Goal: Check status

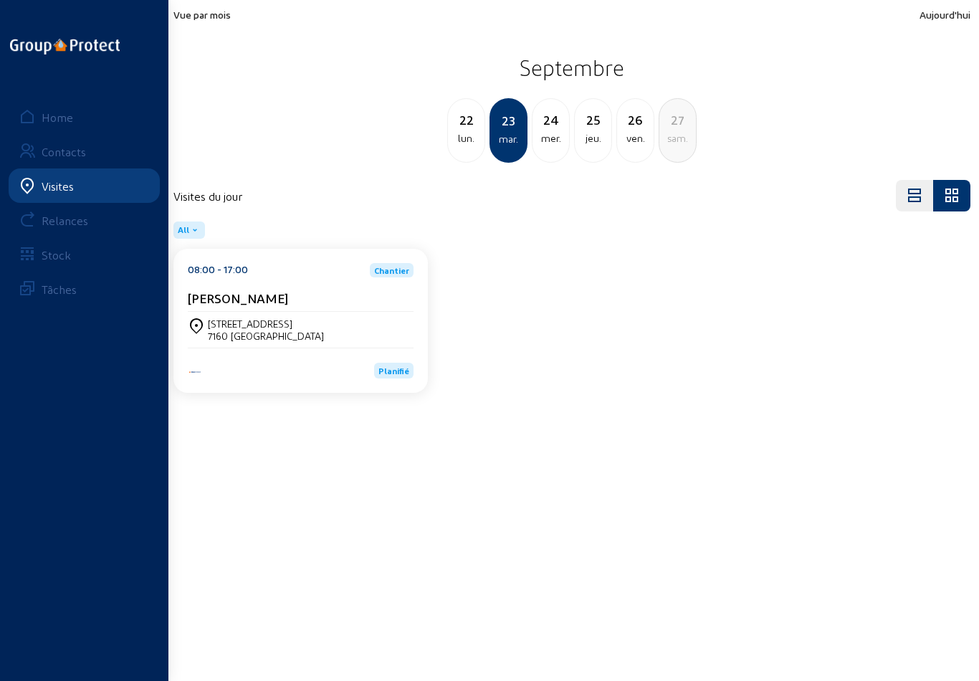
click at [548, 129] on div "24" at bounding box center [551, 120] width 37 height 20
click at [556, 131] on div "jeu." at bounding box center [551, 138] width 37 height 17
click at [330, 331] on div "[GEOGRAPHIC_DATA][STREET_ADDRESS]" at bounding box center [301, 330] width 226 height 24
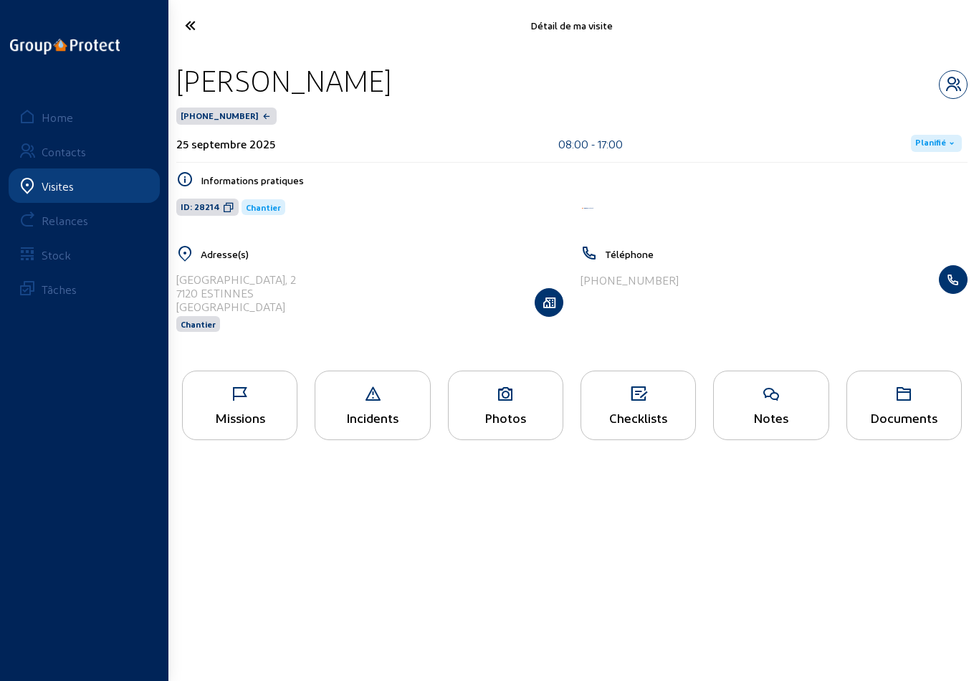
click at [222, 416] on div "Missions" at bounding box center [240, 417] width 114 height 15
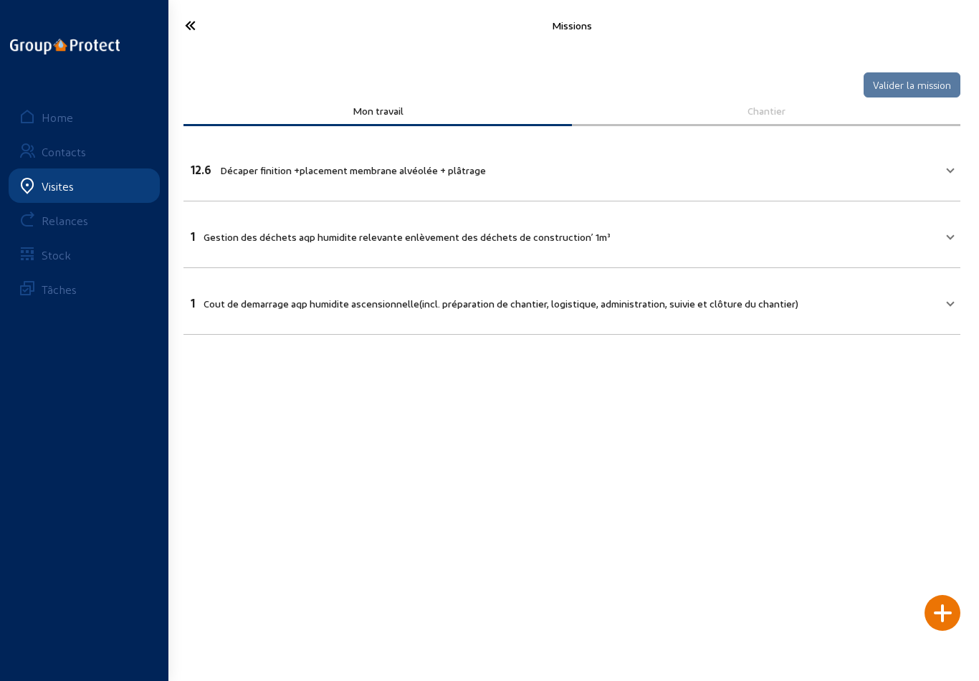
click at [193, 29] on icon at bounding box center [233, 25] width 110 height 25
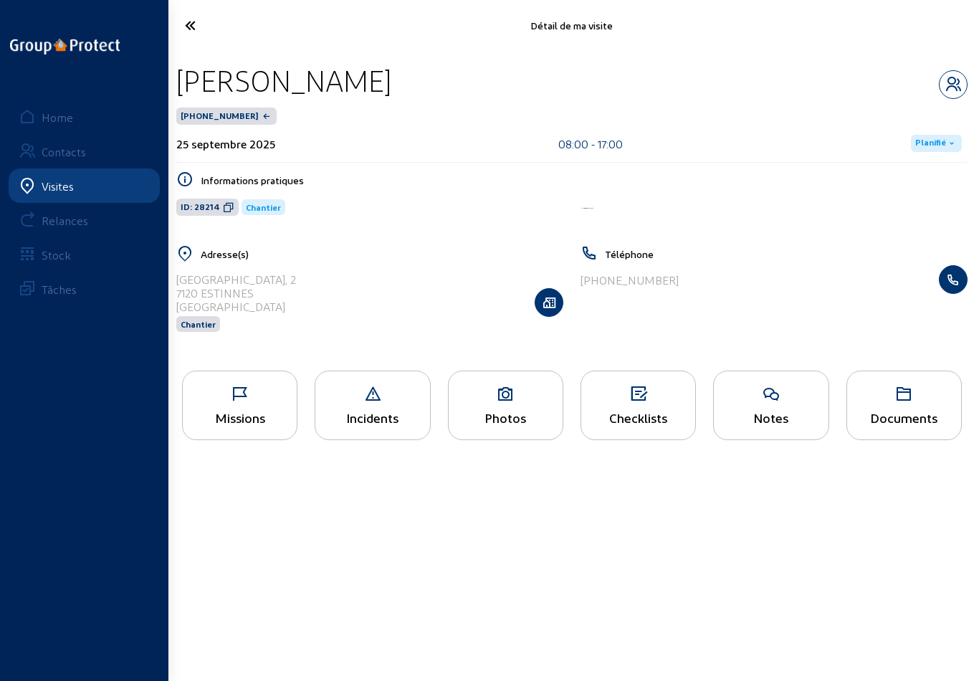
click at [525, 421] on div "Photos" at bounding box center [506, 417] width 114 height 15
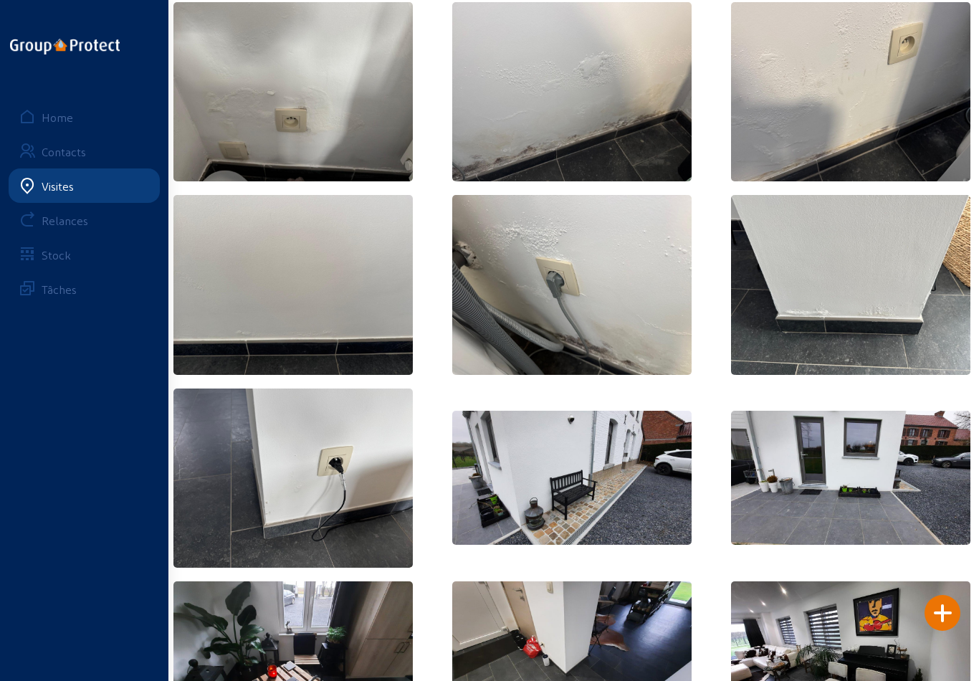
scroll to position [287, 0]
